Goal: Share content: Share content

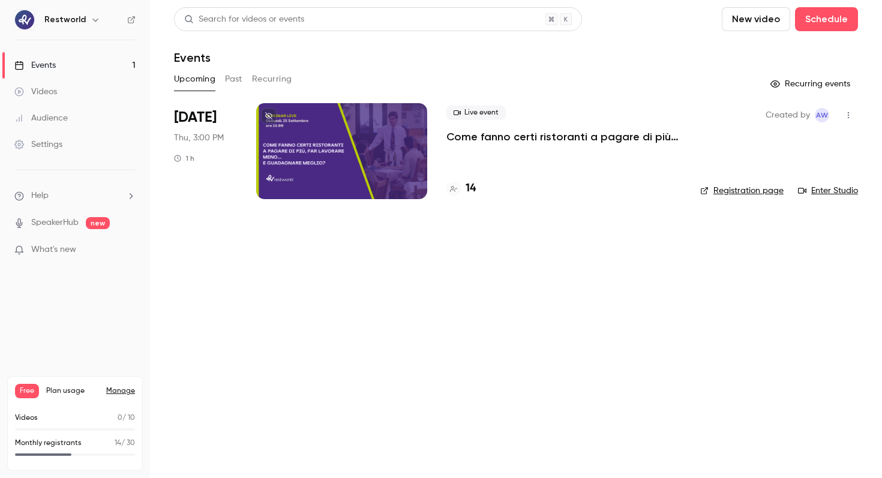
click at [535, 134] on p "Come fanno certi ristoranti a pagare di più, far lavorare meno… e guadagnare me…" at bounding box center [564, 137] width 235 height 14
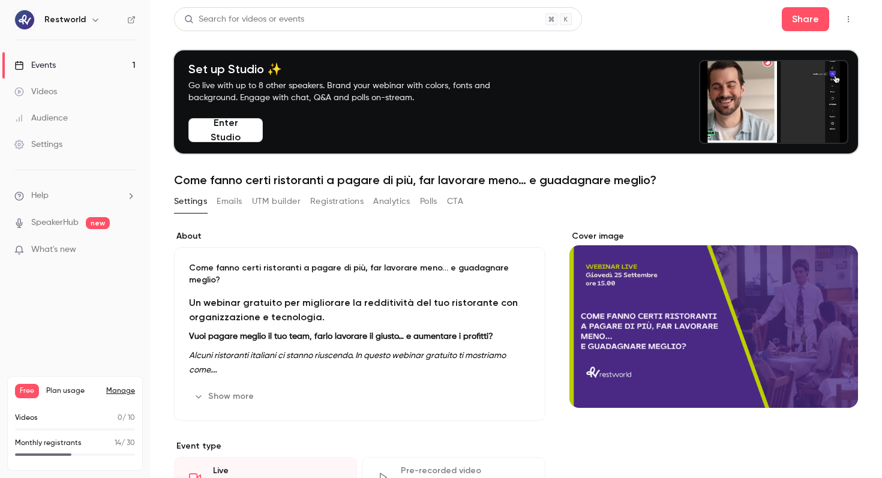
click at [425, 201] on button "Polls" at bounding box center [428, 201] width 17 height 19
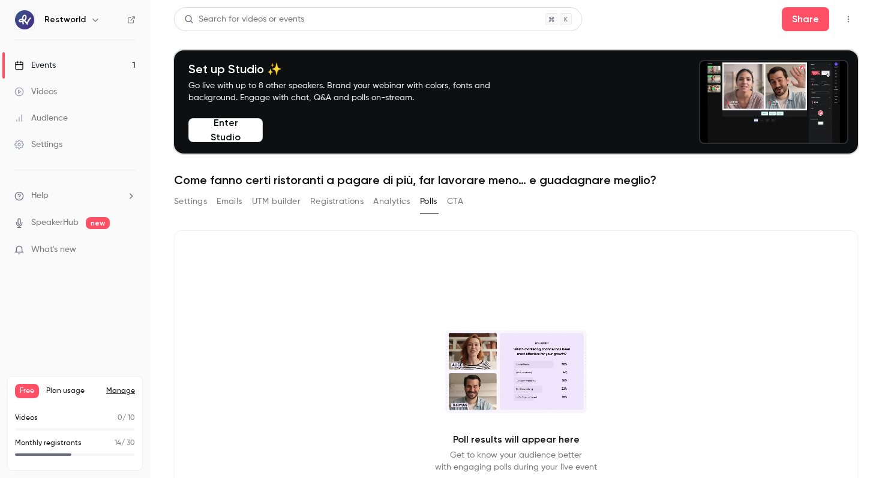
click at [391, 201] on button "Analytics" at bounding box center [391, 201] width 37 height 19
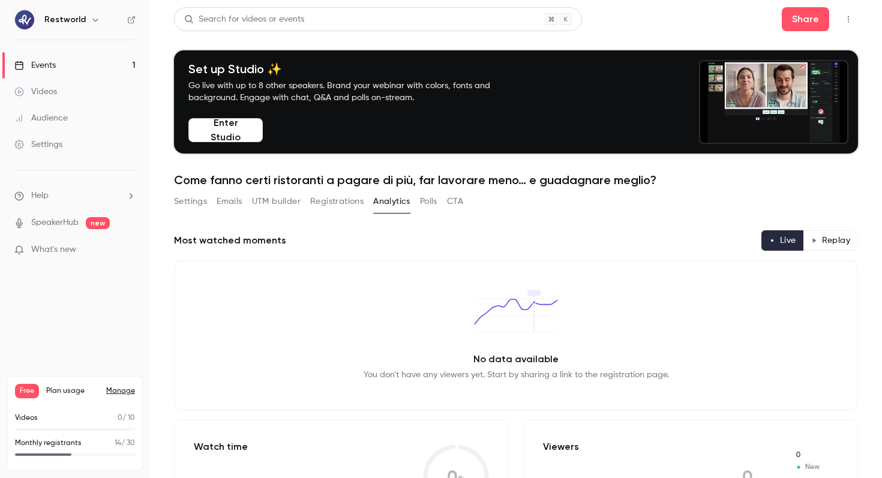
click at [324, 195] on button "Registrations" at bounding box center [336, 201] width 53 height 19
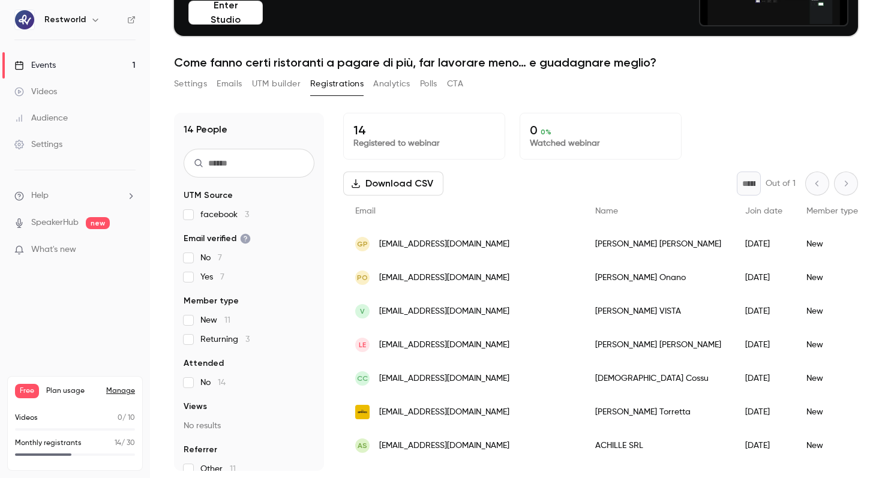
click at [207, 87] on button "Settings" at bounding box center [190, 83] width 33 height 19
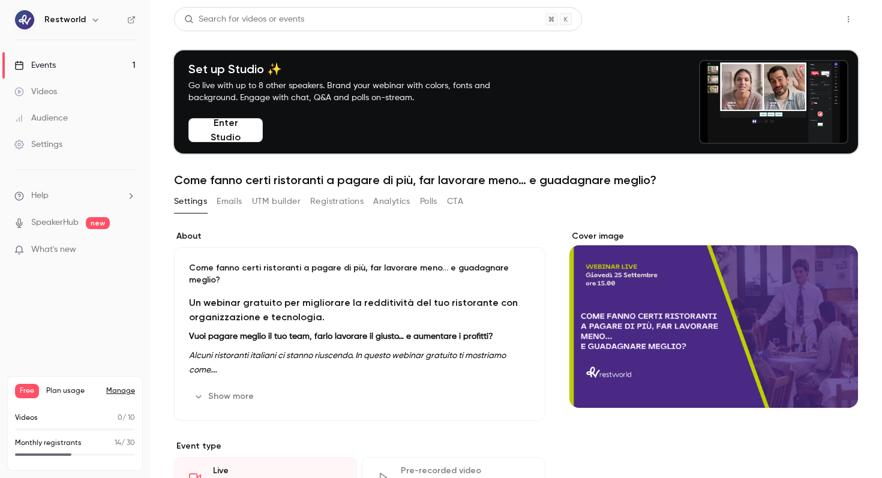
click at [791, 16] on button "Share" at bounding box center [805, 19] width 47 height 24
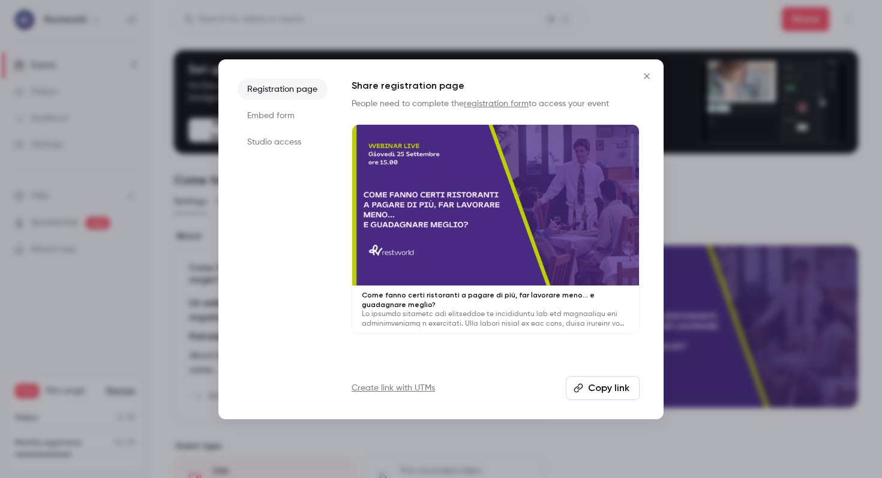
click at [603, 390] on button "Copy link" at bounding box center [603, 388] width 74 height 24
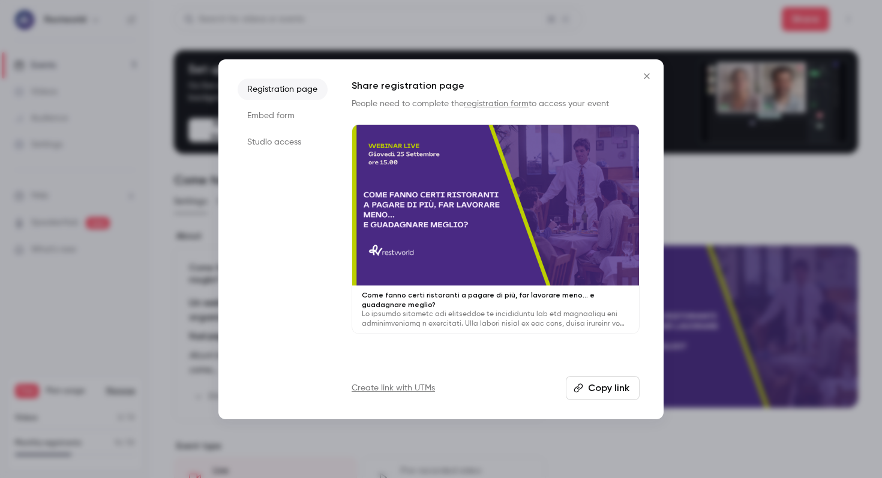
click at [612, 393] on button "Copy link" at bounding box center [603, 388] width 74 height 24
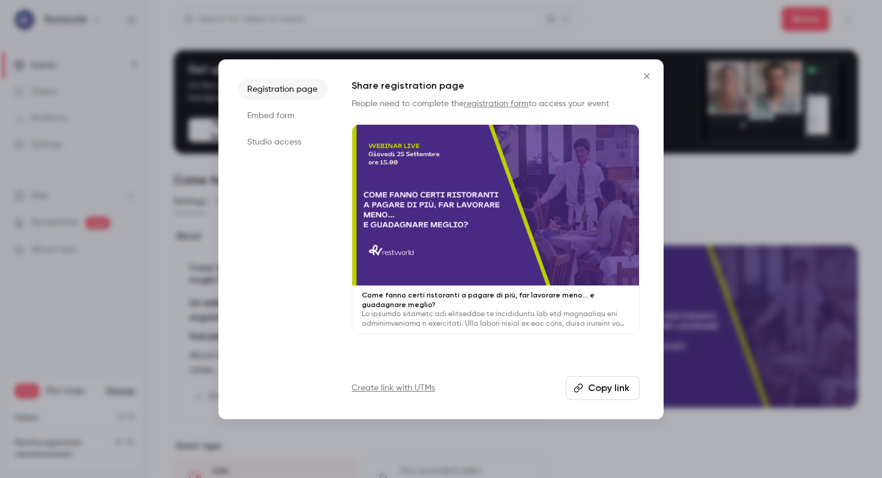
click at [650, 77] on icon "Close" at bounding box center [647, 76] width 14 height 10
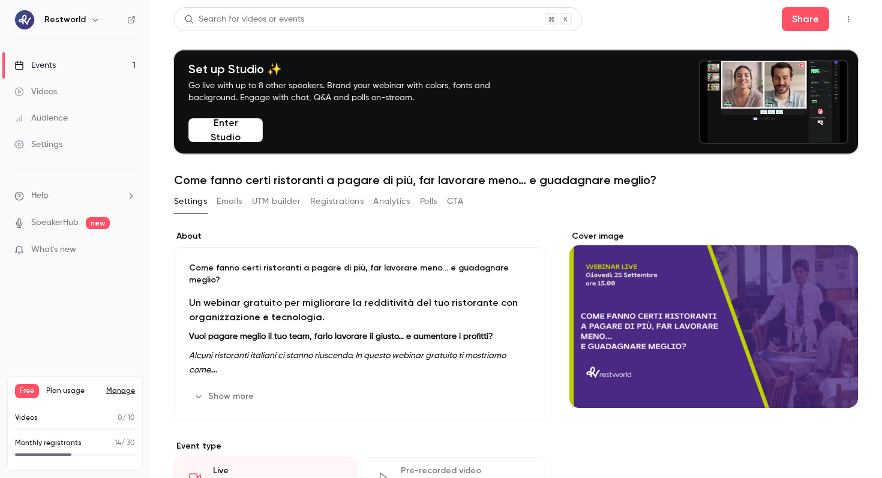
click at [650, 77] on div "Set up Studio ✨ Go live with up to 8 other speakers. Brand your webinar with co…" at bounding box center [516, 101] width 684 height 103
click at [232, 175] on h1 "Come fanno certi ristoranti a pagare di più, far lavorare meno… e guadagnare me…" at bounding box center [516, 180] width 684 height 14
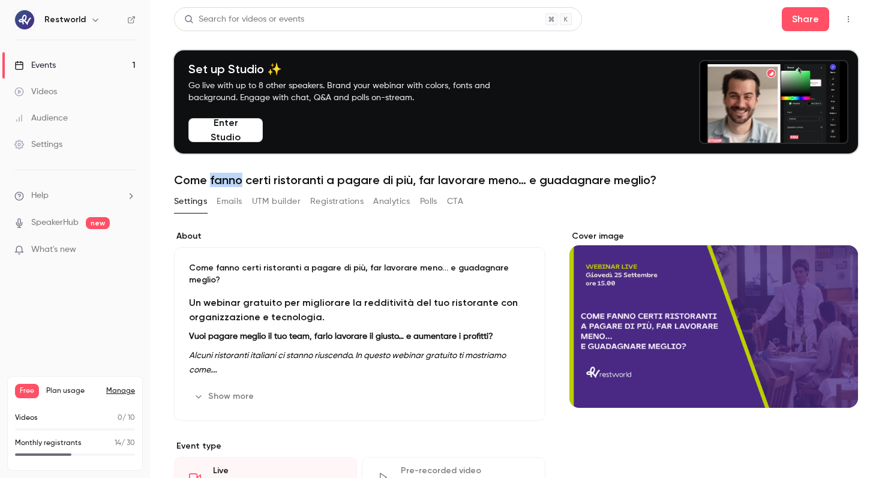
click at [232, 175] on h1 "Come fanno certi ristoranti a pagare di più, far lavorare meno… e guadagnare me…" at bounding box center [516, 180] width 684 height 14
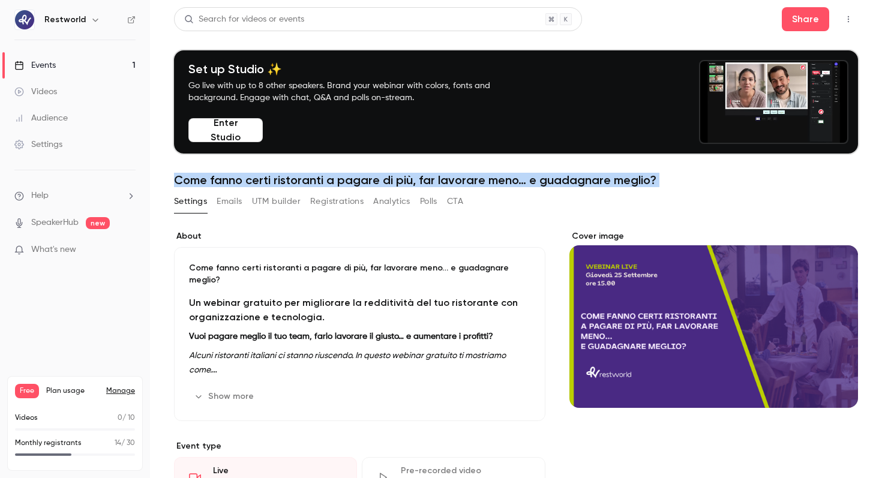
click at [232, 175] on h1 "Come fanno certi ristoranti a pagare di più, far lavorare meno… e guadagnare me…" at bounding box center [516, 180] width 684 height 14
copy div "Come fanno certi ristoranti a [PERSON_NAME] di più, far lavorare meno… e guadag…"
click at [796, 17] on button "Share" at bounding box center [805, 19] width 47 height 24
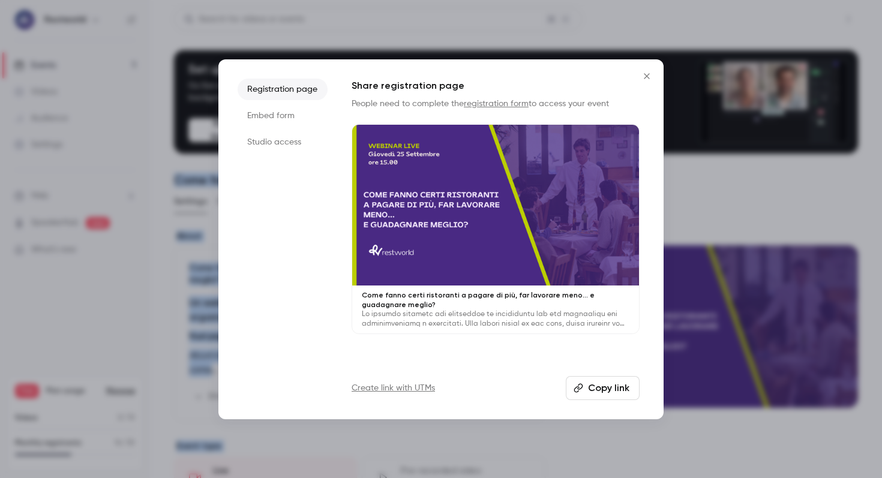
click at [796, 17] on div at bounding box center [441, 239] width 882 height 478
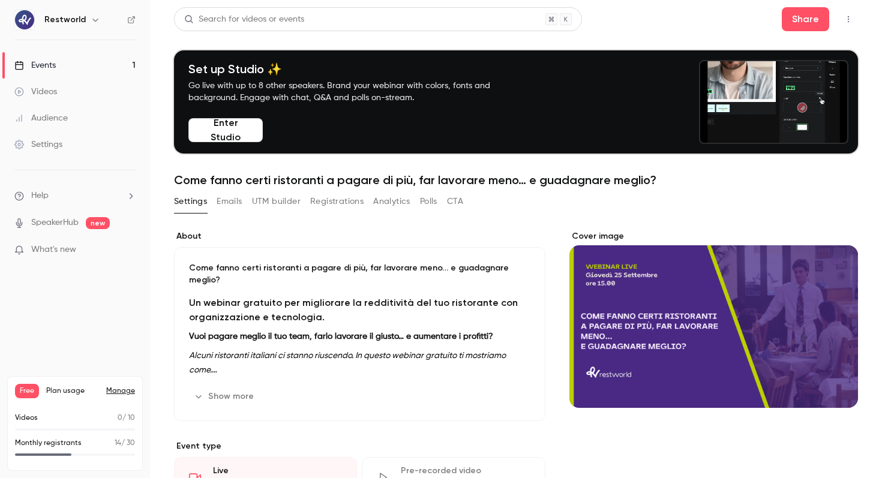
click at [803, 40] on header "Search for videos or events Share Set up Studio ✨ Go live with up to 8 other sp…" at bounding box center [516, 97] width 684 height 180
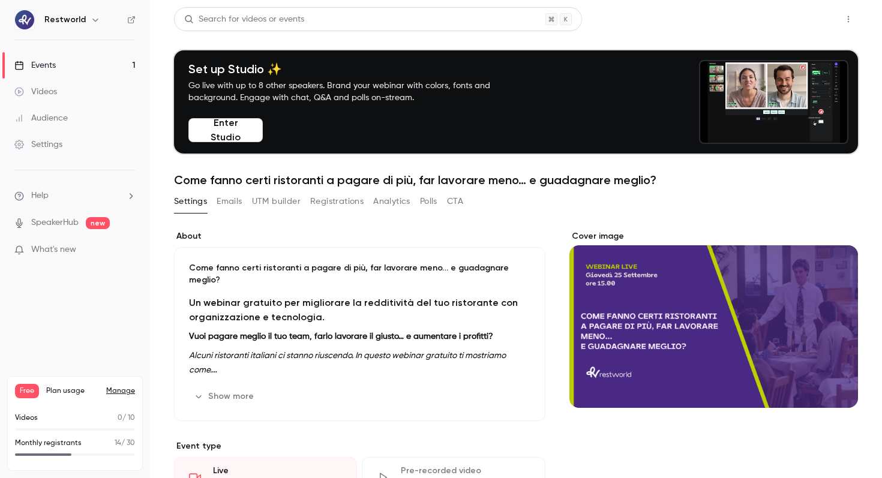
click at [803, 26] on button "Share" at bounding box center [805, 19] width 47 height 24
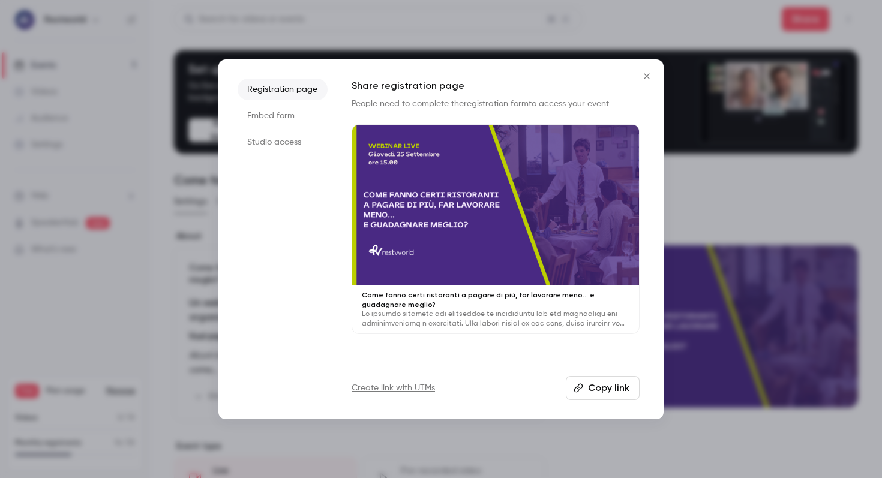
click at [617, 384] on button "Copy link" at bounding box center [603, 388] width 74 height 24
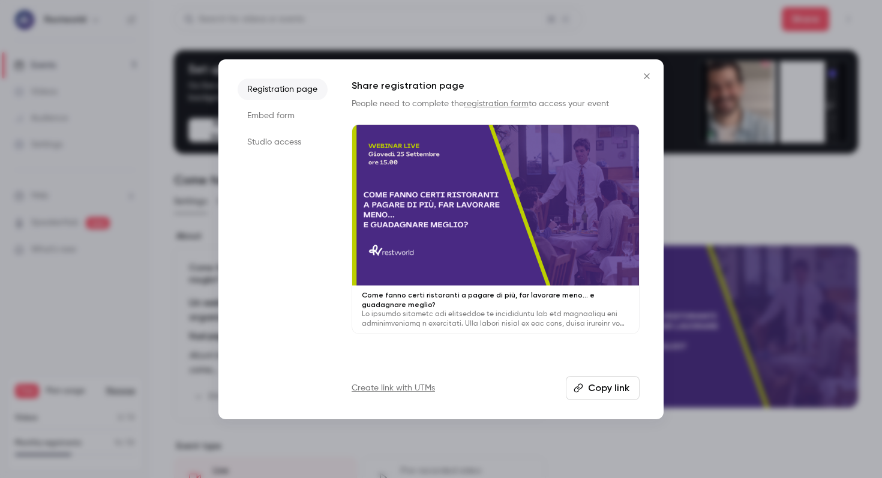
click at [644, 77] on icon "Close" at bounding box center [647, 76] width 14 height 10
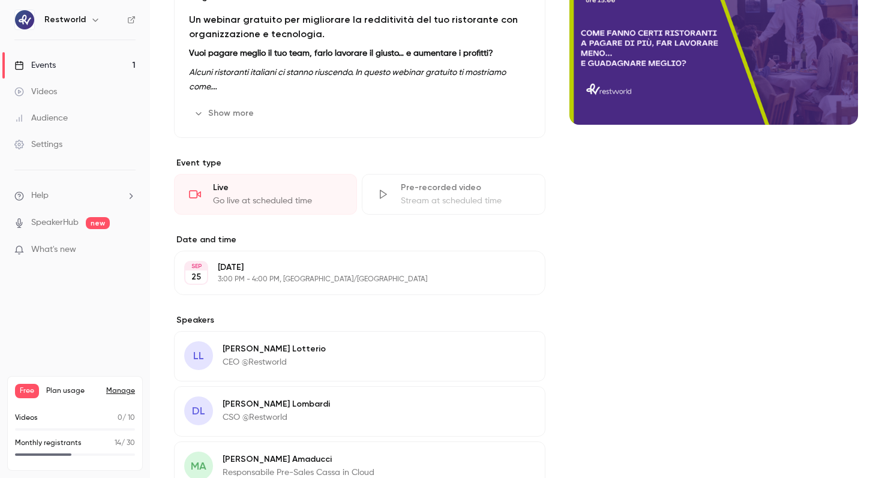
scroll to position [340, 0]
